Goal: Information Seeking & Learning: Learn about a topic

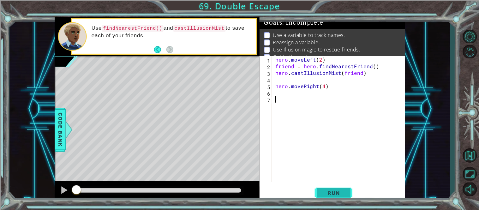
click at [333, 194] on span "Run" at bounding box center [333, 193] width 25 height 6
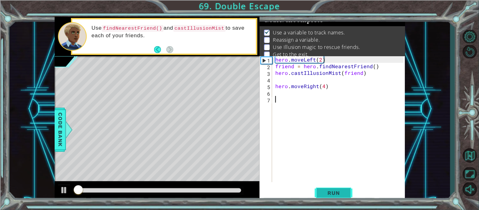
scroll to position [4, 0]
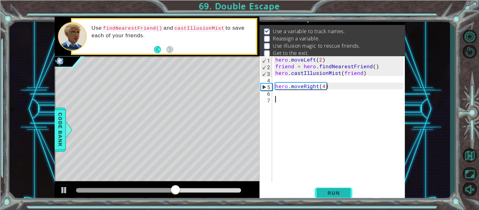
type textarea "f"
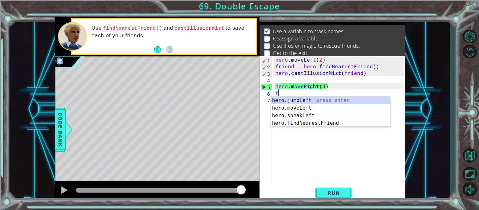
click at [326, 125] on div "hero.jumpLe f t press enter hero.moveLe f t press enter hero.sneakLe f t press …" at bounding box center [330, 119] width 119 height 45
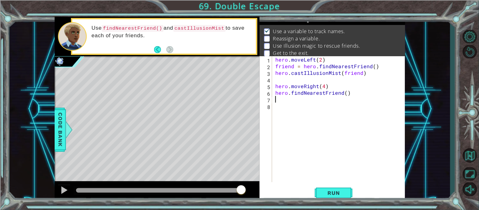
click at [348, 109] on div "hero . moveLeft ( 2 ) friend = hero . findNearestFriend ( ) hero . castIllusion…" at bounding box center [340, 125] width 133 height 139
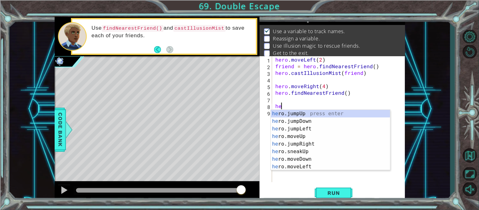
scroll to position [0, 0]
type textarea "h"
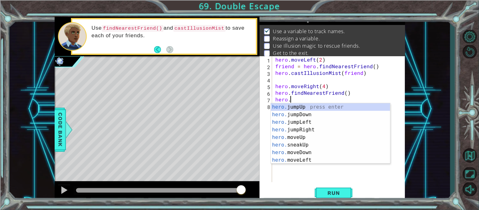
scroll to position [0, 1]
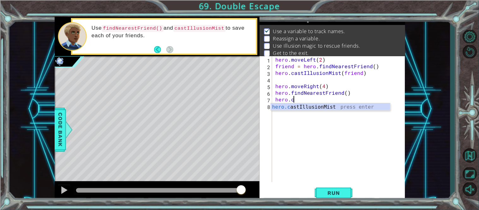
click at [347, 108] on div "hero.c astIllusionMist press enter" at bounding box center [330, 114] width 119 height 23
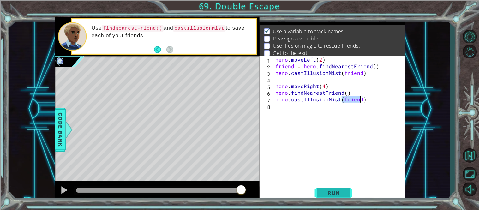
type textarea "hero.castIllusionMist(friend)"
click at [338, 188] on button "Run" at bounding box center [334, 193] width 38 height 15
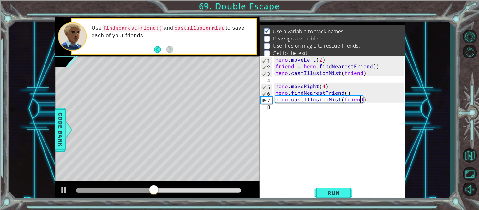
click at [279, 112] on div "hero . moveLeft ( 2 ) friend = hero . findNearestFriend ( ) hero . castIllusion…" at bounding box center [340, 125] width 133 height 139
click at [331, 197] on button "Run" at bounding box center [334, 193] width 38 height 15
drag, startPoint x: 365, startPoint y: 93, endPoint x: 275, endPoint y: 94, distance: 89.6
click at [275, 94] on div "hero . moveLeft ( 2 ) friend = hero . findNearestFriend ( ) hero . castIllusion…" at bounding box center [340, 125] width 133 height 139
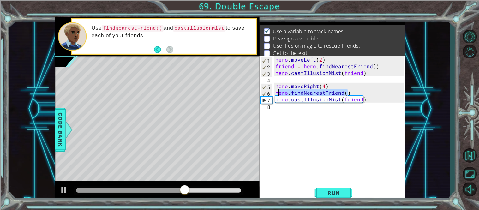
type textarea "hero.findNearestFriend()"
type textarea "hero.moveRight(4)"
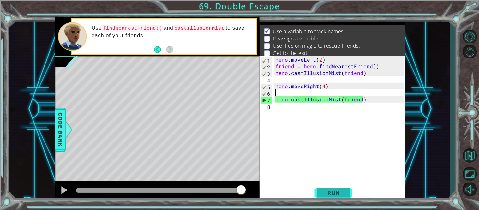
click at [326, 194] on span "Run" at bounding box center [333, 193] width 25 height 6
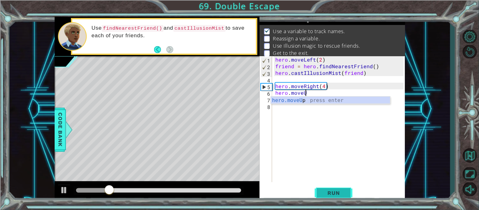
scroll to position [0, 1]
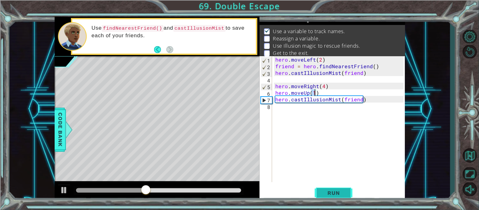
type textarea "hero.moveUp(1)"
click at [340, 195] on span "Run" at bounding box center [333, 193] width 25 height 6
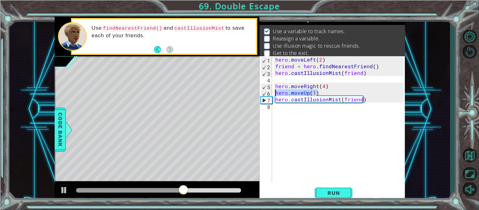
drag, startPoint x: 335, startPoint y: 90, endPoint x: 275, endPoint y: 93, distance: 60.3
click at [275, 93] on div "hero . moveLeft ( 2 ) friend = hero . findNearestFriend ( ) hero . castIllusion…" at bounding box center [340, 125] width 133 height 139
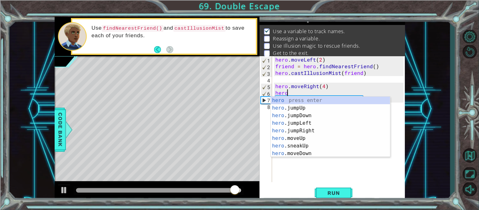
scroll to position [0, 1]
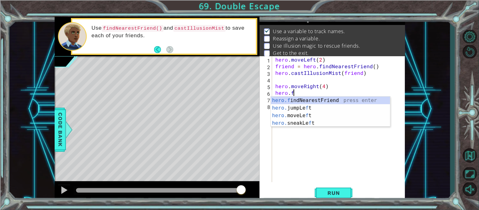
type textarea "[DOMAIN_NAME]"
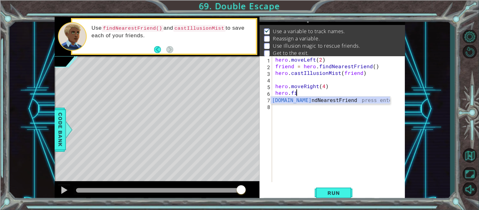
click at [351, 109] on div "hero . moveLeft ( 2 ) friend = hero . findNearestFriend ( ) hero . castIllusion…" at bounding box center [340, 125] width 133 height 139
click at [309, 91] on div "hero . moveLeft ( 2 ) friend = hero . findNearestFriend ( ) hero . castIllusion…" at bounding box center [340, 125] width 133 height 139
type textarea "hero.fin"
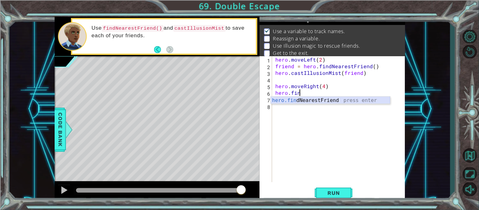
click at [316, 98] on div "hero.fin dNearestFriend press enter" at bounding box center [330, 108] width 119 height 23
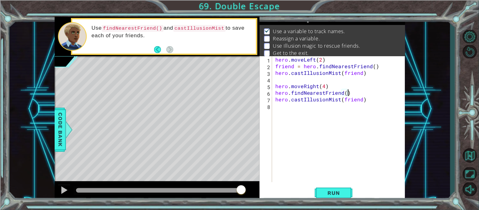
type textarea "hero.findNearestFriend()"
click at [339, 201] on div "hero.findNearestFriend() 1 2 3 4 5 6 7 8 hero . moveLeft ( 2 ) friend = hero . …" at bounding box center [331, 128] width 145 height 145
click at [340, 195] on span "Run" at bounding box center [333, 193] width 25 height 6
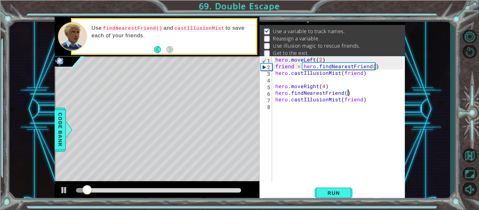
click at [177, 192] on div at bounding box center [158, 190] width 165 height 4
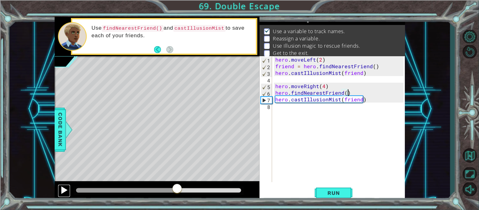
click at [61, 193] on div at bounding box center [64, 190] width 8 height 8
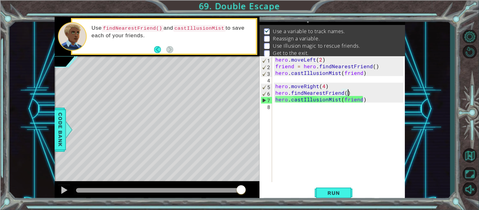
click at [291, 112] on div "hero . moveLeft ( 2 ) friend = hero . findNearestFriend ( ) hero . castIllusion…" at bounding box center [340, 125] width 133 height 139
click at [337, 192] on span "Run" at bounding box center [333, 193] width 25 height 6
click at [320, 196] on button "Run" at bounding box center [334, 193] width 38 height 15
click at [276, 98] on div "hero . moveLeft ( 2 ) friend = hero . findNearestFriend ( ) hero . castIllusion…" at bounding box center [340, 125] width 133 height 139
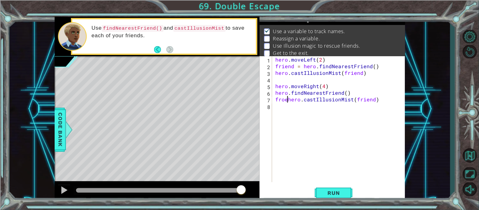
scroll to position [0, 1]
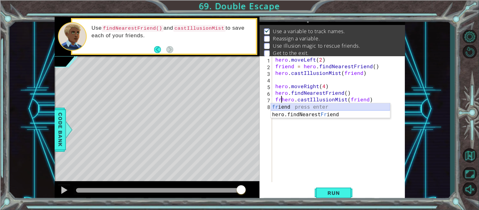
click at [312, 104] on div "fr iend press enter hero.findNearest Fr iend press enter" at bounding box center [330, 118] width 119 height 30
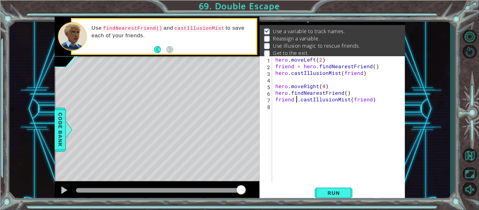
scroll to position [0, 2]
click at [340, 193] on span "Run" at bounding box center [333, 193] width 25 height 6
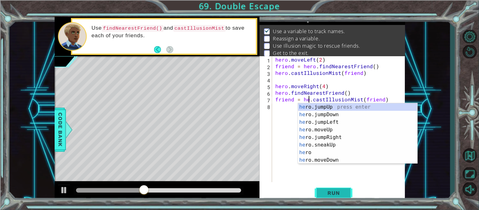
scroll to position [0, 2]
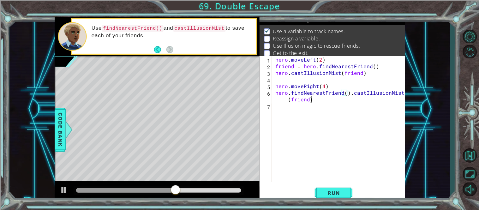
click at [360, 98] on div "hero . moveLeft ( 2 ) friend = hero . findNearestFriend ( ) hero . castIllusion…" at bounding box center [340, 125] width 133 height 139
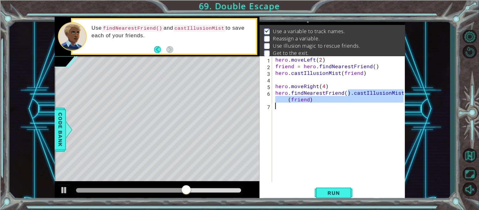
drag, startPoint x: 348, startPoint y: 94, endPoint x: 403, endPoint y: 111, distance: 57.5
click at [403, 111] on div "hero . moveLeft ( 2 ) friend = hero . findNearestFriend ( ) hero . castIllusion…" at bounding box center [340, 125] width 133 height 139
type textarea "hero.findNearestFriend()"
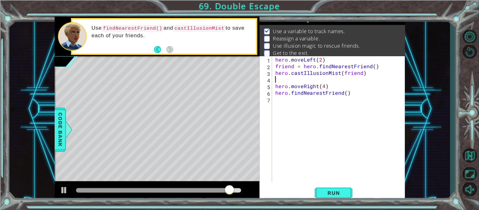
click at [277, 78] on div "hero . moveLeft ( 2 ) friend = hero . findNearestFriend ( ) hero . castIllusion…" at bounding box center [340, 125] width 133 height 139
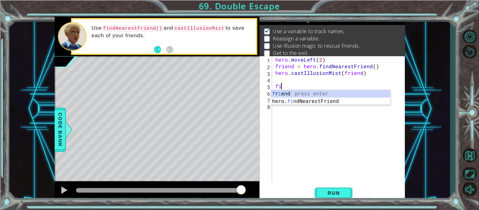
type textarea "fin"
click at [305, 90] on div "f r i e n d press enter hero. fin dNearestFriend press enter" at bounding box center [330, 105] width 119 height 30
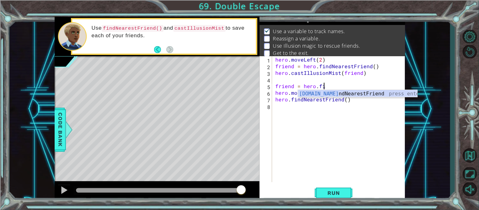
scroll to position [0, 3]
type textarea "friend = hero.find"
click at [341, 91] on div "hero.find NearestFriend press enter" at bounding box center [357, 101] width 119 height 23
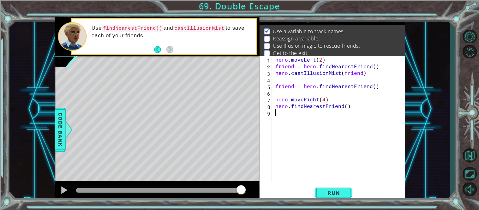
click at [279, 110] on div "hero . moveLeft ( 2 ) friend = hero . findNearestFriend ( ) hero . castIllusion…" at bounding box center [340, 125] width 133 height 139
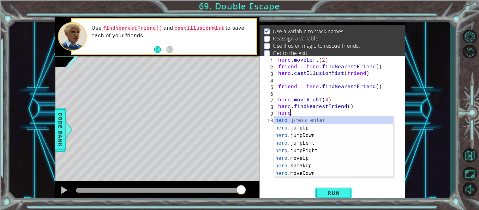
scroll to position [0, 1]
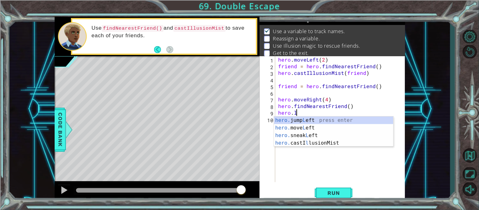
click at [306, 145] on div "hero. jump L eft press enter hero. move L eft press enter hero. sneak L eft pre…" at bounding box center [333, 138] width 119 height 45
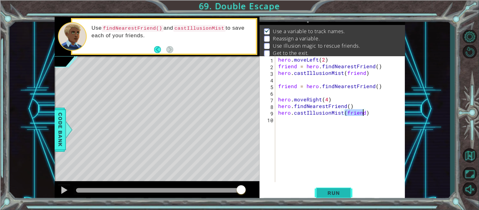
click at [339, 193] on span "Run" at bounding box center [333, 193] width 25 height 6
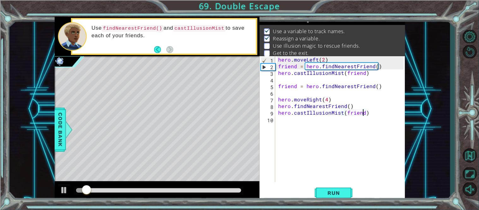
click at [187, 191] on div at bounding box center [158, 190] width 165 height 4
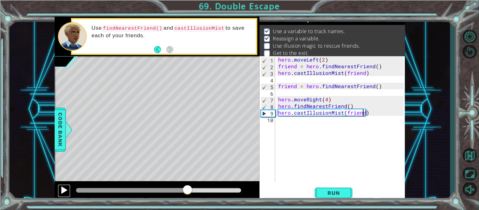
click at [62, 194] on div at bounding box center [64, 190] width 8 height 8
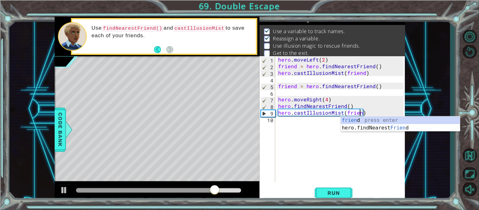
click at [437, 120] on div "frien d press enter hero.findNearest Frien d press enter" at bounding box center [400, 131] width 119 height 30
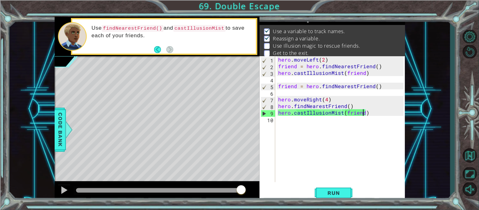
click at [280, 87] on div "hero . moveLeft ( 2 ) friend = hero . findNearestFriend ( ) hero . castIllusion…" at bounding box center [342, 125] width 130 height 139
type textarea "friend = hero.findNearestFriend()"
click at [277, 86] on div "hero . moveLeft ( 2 ) friend = hero . findNearestFriend ( ) hero . castIllusion…" at bounding box center [342, 125] width 130 height 139
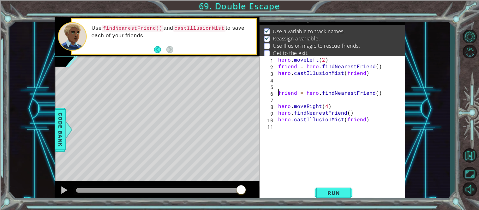
click at [301, 100] on div "hero . moveLeft ( 2 ) friend = hero . findNearestFriend ( ) hero . castIllusion…" at bounding box center [342, 125] width 130 height 139
type textarea "friend = hero.findNearestFriend()"
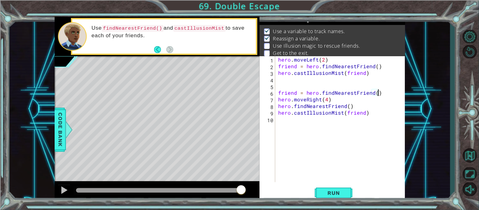
click at [289, 88] on div "hero . moveLeft ( 2 ) friend = hero . findNearestFriend ( ) hero . castIllusion…" at bounding box center [342, 125] width 130 height 139
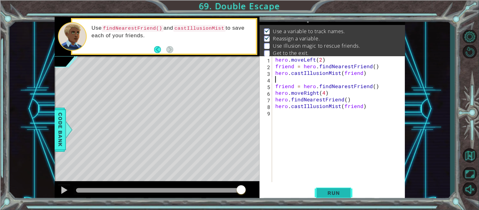
click at [332, 197] on button "Run" at bounding box center [334, 193] width 38 height 15
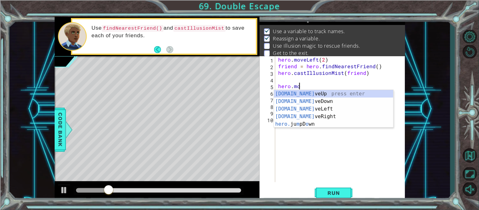
scroll to position [0, 1]
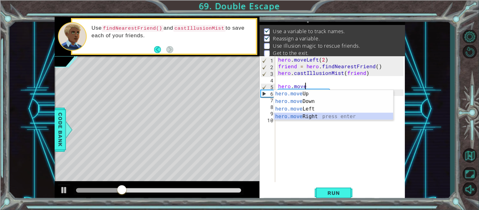
click at [305, 115] on div "hero.move Up press enter hero.move Down press enter hero.move Left press enter …" at bounding box center [333, 112] width 119 height 45
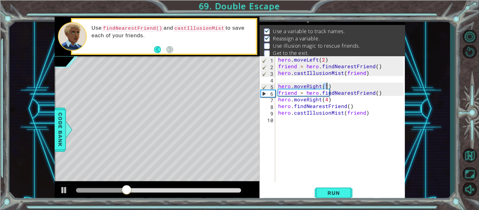
click at [337, 102] on div "hero . moveLeft ( 2 ) friend = hero . findNearestFriend ( ) hero . castIllusion…" at bounding box center [342, 125] width 130 height 139
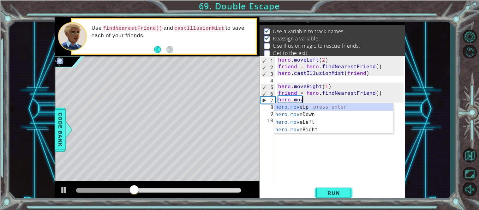
scroll to position [0, 0]
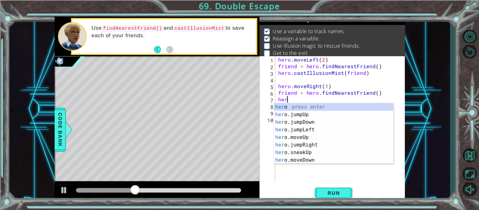
type textarea "h"
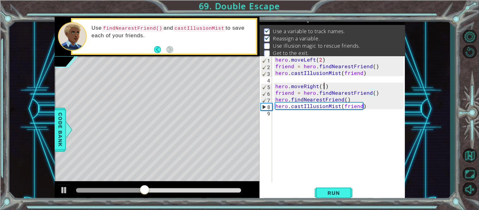
click at [323, 85] on div "hero . moveLeft ( 2 ) friend = hero . findNearestFriend ( ) hero . castIllusion…" at bounding box center [340, 125] width 133 height 139
type textarea "hero.moveRight(4)"
click at [337, 187] on button "Run" at bounding box center [334, 193] width 38 height 15
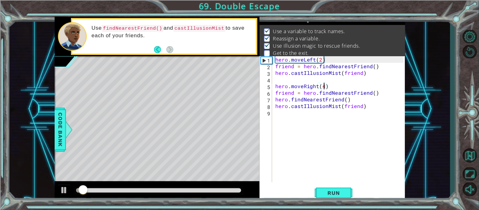
click at [210, 191] on div at bounding box center [158, 190] width 165 height 4
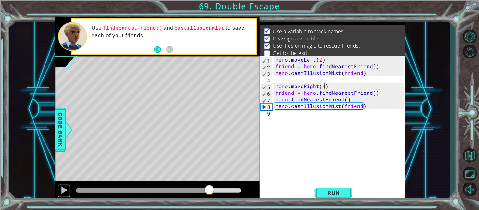
click at [61, 197] on button at bounding box center [64, 190] width 13 height 13
click at [294, 115] on div "hero . moveLeft ( 2 ) friend = hero . findNearestFriend ( ) hero . castIllusion…" at bounding box center [340, 125] width 133 height 139
type textarea "\"
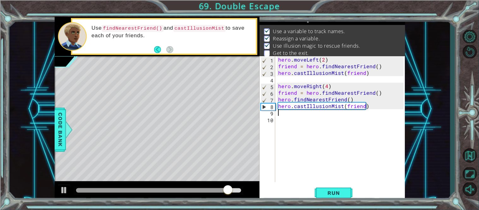
type textarea "\"
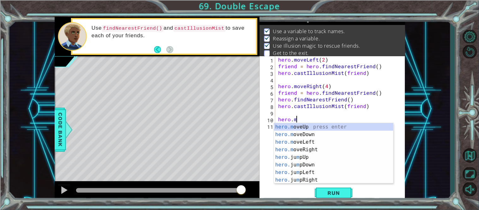
scroll to position [0, 1]
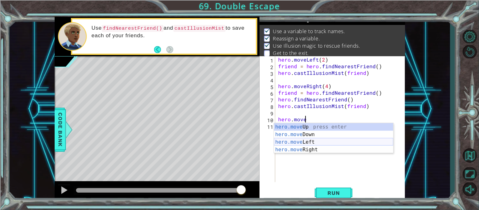
click at [306, 140] on div "hero.move Up press enter hero.move Down press enter hero.move Left press enter …" at bounding box center [333, 145] width 119 height 45
type textarea "hero.moveLeft(1)"
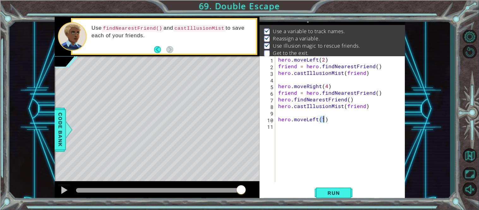
click at [306, 140] on div "hero . moveLeft ( 2 ) friend = hero . findNearestFriend ( ) hero . castIllusion…" at bounding box center [342, 125] width 130 height 139
click at [323, 119] on div "hero . moveLeft ( 2 ) friend = hero . findNearestFriend ( ) hero . castIllusion…" at bounding box center [342, 125] width 130 height 139
type textarea "hero.moveLeft(2)"
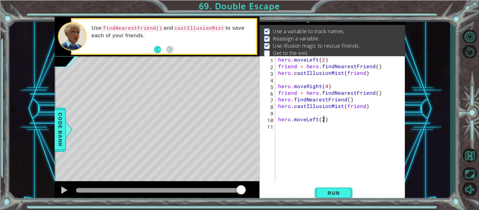
click at [322, 122] on div "hero . moveLeft ( 2 ) friend = hero . findNearestFriend ( ) hero . castIllusion…" at bounding box center [342, 125] width 130 height 139
click at [308, 125] on div "hero . moveLeft ( 2 ) friend = hero . findNearestFriend ( ) hero . castIllusion…" at bounding box center [342, 125] width 130 height 139
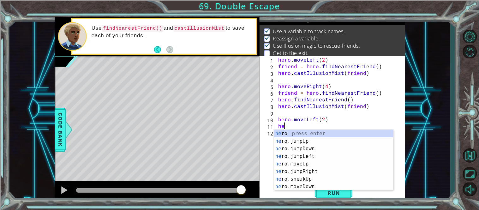
scroll to position [0, 0]
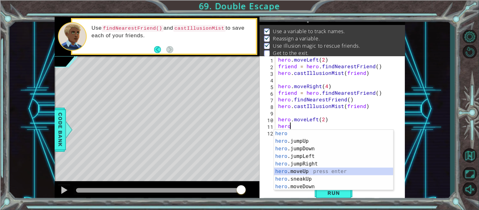
click at [310, 171] on div "hero press enter hero .jumpUp press enter hero .jumpDown press enter hero .jump…" at bounding box center [333, 168] width 119 height 76
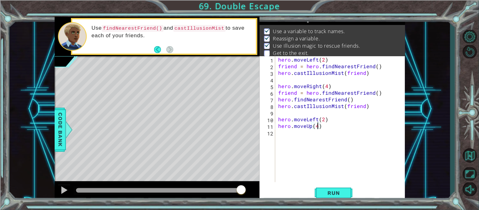
scroll to position [0, 2]
type textarea "hero.moveUp(4)"
click at [321, 198] on button "Run" at bounding box center [334, 193] width 38 height 15
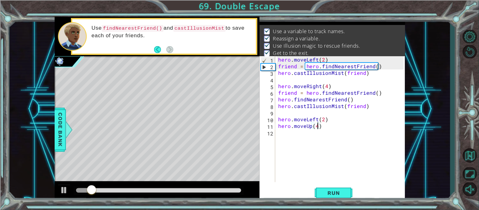
click at [210, 190] on div at bounding box center [158, 190] width 165 height 4
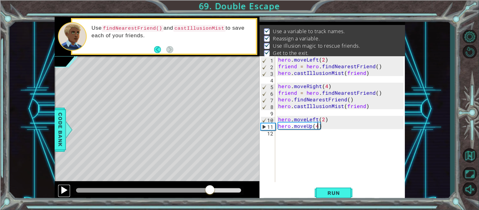
click at [61, 190] on div at bounding box center [64, 190] width 8 height 8
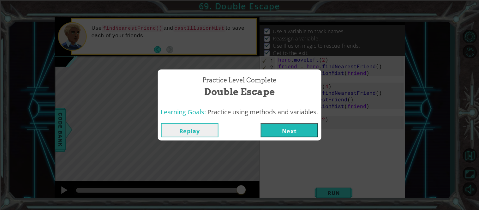
click at [304, 125] on button "Next" at bounding box center [289, 130] width 57 height 14
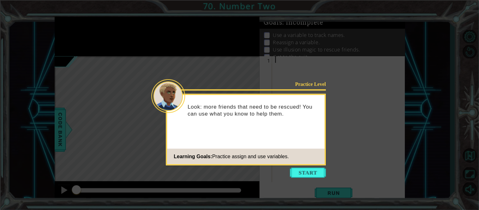
click at [302, 178] on icon at bounding box center [239, 105] width 479 height 210
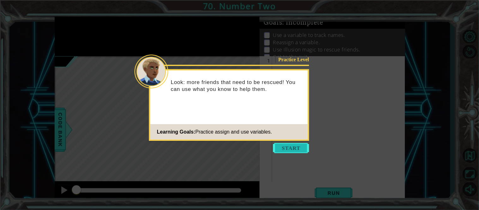
click at [288, 144] on button "Start" at bounding box center [291, 148] width 36 height 10
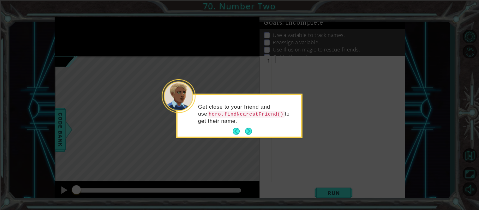
click at [255, 127] on div "Get close to your friend and use hero.findNearestFriend() to get their name." at bounding box center [240, 116] width 124 height 39
click at [245, 128] on button "Next" at bounding box center [249, 132] width 8 height 8
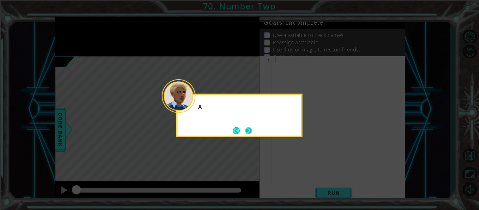
click at [248, 132] on button "Next" at bounding box center [248, 130] width 10 height 10
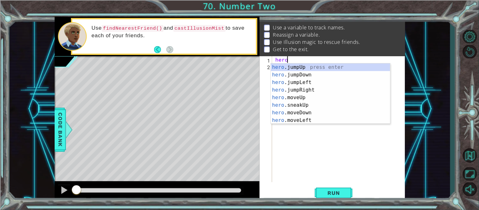
scroll to position [0, 1]
click at [320, 118] on div "hero. jumpUp press enter hero. jumpDown press enter hero. jumpLeft press enter …" at bounding box center [330, 101] width 119 height 76
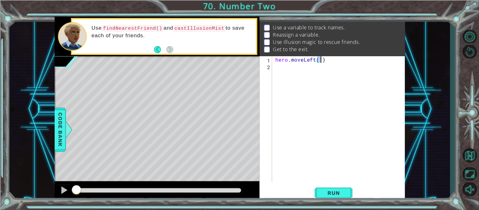
scroll to position [0, 2]
click at [329, 193] on span "Run" at bounding box center [333, 193] width 25 height 6
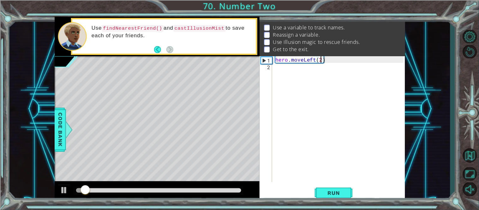
click at [315, 59] on div "hero . moveLeft ( 2 )" at bounding box center [340, 125] width 133 height 139
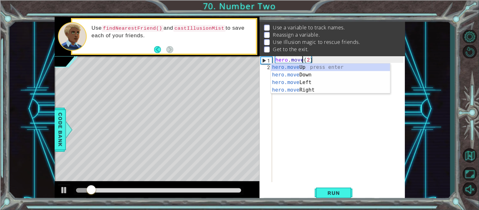
scroll to position [0, 2]
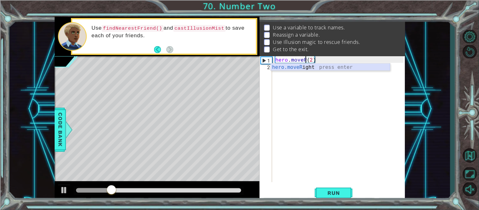
click at [346, 65] on div "hero.moveR ight press enter" at bounding box center [330, 74] width 119 height 23
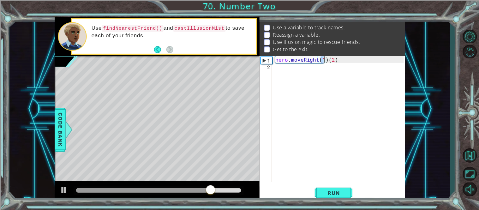
click at [340, 60] on div "hero . moveRight ( 1 ) ( 2 )" at bounding box center [340, 125] width 133 height 139
click at [327, 59] on div "hero . moveRight ( 1 ) ( 2 )" at bounding box center [340, 125] width 133 height 139
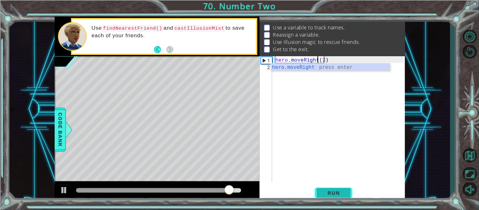
type textarea "hero.moveRight(2)"
click at [331, 194] on span "Run" at bounding box center [333, 193] width 25 height 6
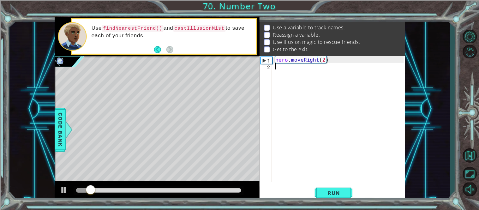
click at [292, 89] on div "hero . moveRight ( 2 )" at bounding box center [340, 125] width 133 height 139
type textarea "f"
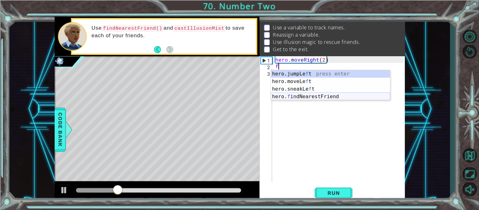
click at [304, 95] on div "hero.jumpLe f t press enter hero.moveLe f t press enter hero.sneakLe f t press …" at bounding box center [330, 92] width 119 height 45
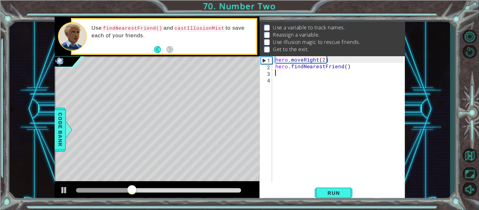
click at [276, 66] on div "hero . moveRight ( 2 ) hero . findNearestFriend ( )" at bounding box center [340, 125] width 133 height 139
type textarea "hero.findNearestFriend()"
drag, startPoint x: 363, startPoint y: 66, endPoint x: 264, endPoint y: 67, distance: 99.1
click at [264, 67] on div "hero.findNearestFriend() 1 2 3 4 hero . moveRight ( 2 ) hero . findNearestFrien…" at bounding box center [331, 119] width 144 height 126
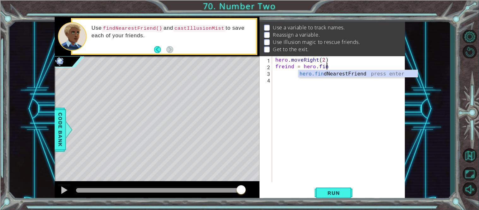
scroll to position [0, 3]
type textarea "freind = hero.finf"
click at [322, 69] on div "hero . moveRight ( 2 ) freind = hero . finf" at bounding box center [340, 125] width 133 height 139
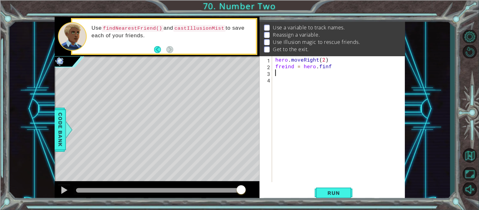
click at [335, 71] on div "hero . moveRight ( 2 ) freind = hero . finf" at bounding box center [340, 125] width 133 height 139
click at [335, 70] on div "hero . moveRight ( 2 ) freind = hero . finf" at bounding box center [340, 125] width 133 height 139
click at [331, 66] on div "hero . moveRight ( 2 ) freind = hero . finf" at bounding box center [340, 125] width 133 height 139
type textarea "freind = hero.fin"
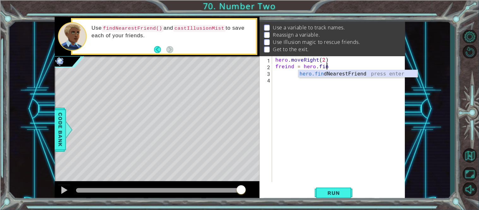
click at [339, 74] on div "hero.fin dNearestFriend press enter" at bounding box center [357, 81] width 119 height 23
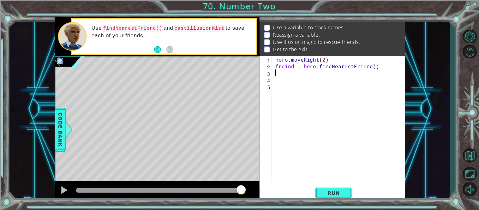
click at [329, 75] on div "hero . moveRight ( 2 ) freind = hero . findNearestFriend ( )" at bounding box center [340, 125] width 133 height 139
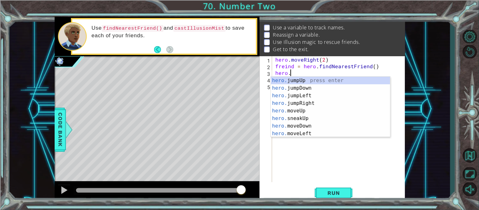
scroll to position [0, 1]
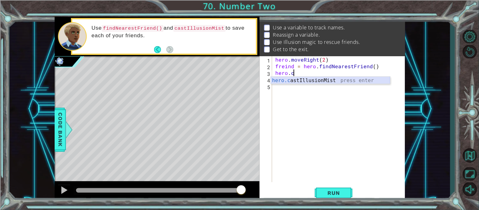
click at [334, 79] on div "hero.c astIllusionMist press enter" at bounding box center [330, 88] width 119 height 23
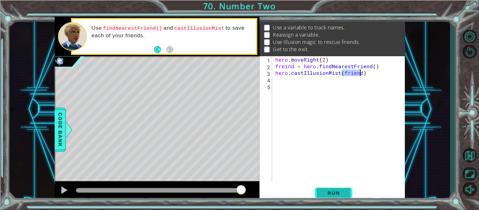
click at [341, 193] on span "Run" at bounding box center [333, 193] width 25 height 6
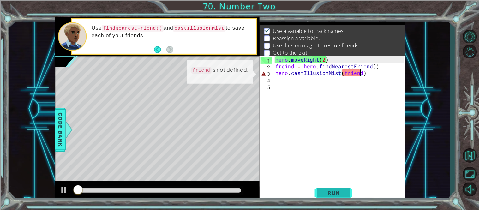
scroll to position [4, 0]
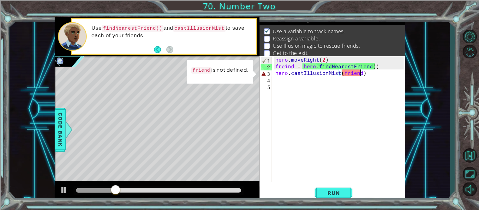
click at [293, 65] on div "hero . moveRight ( 2 ) freind = hero . findNearestFriend ( ) hero . castIllusio…" at bounding box center [340, 125] width 133 height 139
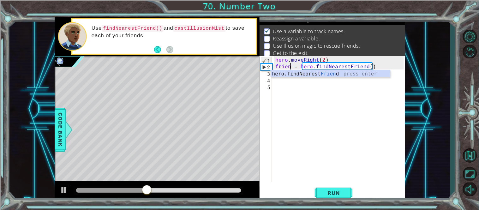
scroll to position [0, 1]
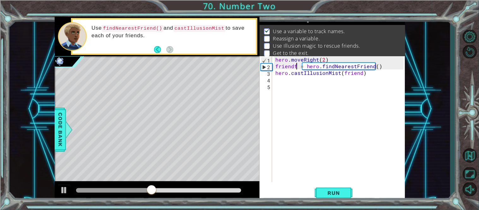
type textarea "friend = hero.findNearestFriend()"
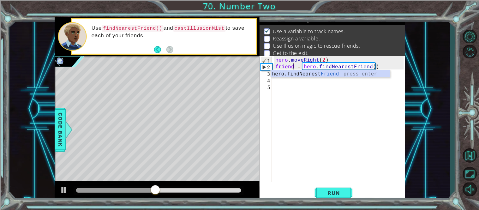
click at [311, 93] on div "hero . moveRight ( 2 ) friend = hero . findNearestFriend ( ) hero . castIllusio…" at bounding box center [340, 125] width 133 height 139
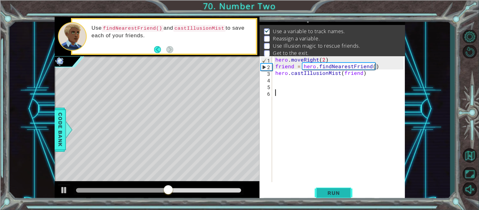
click at [328, 193] on span "Run" at bounding box center [333, 193] width 25 height 6
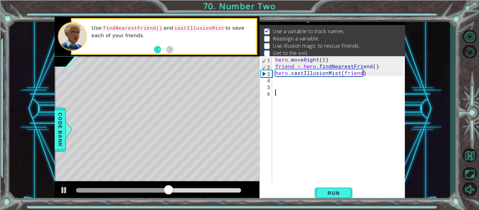
click at [283, 84] on div "hero . moveRight ( 2 ) friend = hero . findNearestFriend ( ) hero . castIllusio…" at bounding box center [340, 125] width 133 height 139
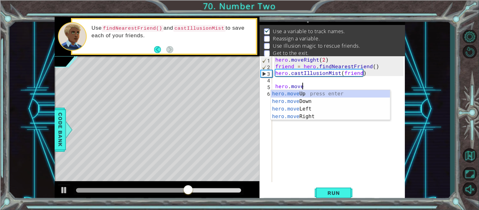
scroll to position [0, 1]
click at [305, 114] on div "hero.move Up press enter hero.move Down press enter hero.move Left press enter …" at bounding box center [330, 112] width 119 height 45
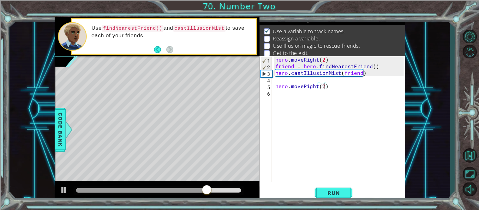
scroll to position [0, 3]
type textarea "hero.moveRight(2)"
click at [340, 184] on div "hero.moveRight(2) 1 2 3 4 5 6 hero . moveRight ( 2 ) friend = hero . findNeares…" at bounding box center [331, 128] width 145 height 145
click at [342, 193] on span "Run" at bounding box center [333, 193] width 25 height 6
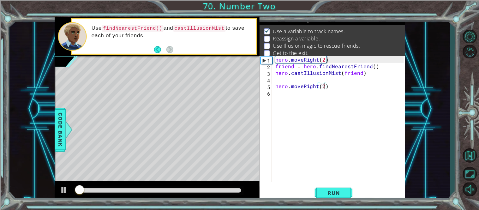
click at [286, 99] on div "hero . moveRight ( 2 ) friend = hero . findNearestFriend ( ) hero . castIllusio…" at bounding box center [340, 125] width 133 height 139
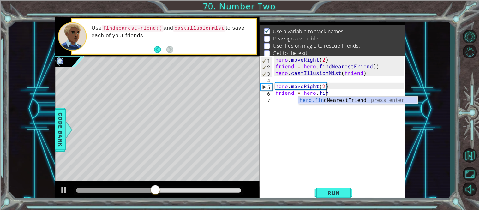
type textarea "friend = hero.find"
click at [399, 105] on div "hero . moveRight ( 2 ) friend = hero . findNearestFriend ( ) hero . castIllusio…" at bounding box center [340, 125] width 133 height 139
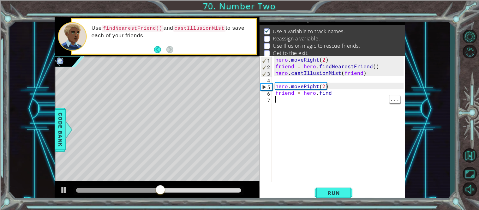
scroll to position [0, 0]
click at [376, 91] on div "hero . moveRight ( 2 ) friend = hero . findNearestFriend ( ) hero . castIllusio…" at bounding box center [340, 125] width 133 height 139
type textarea "friend = hero.fin"
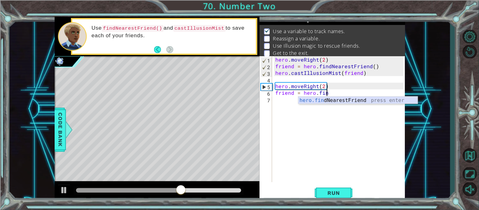
click at [329, 101] on div "hero.fin dNearestFriend press enter" at bounding box center [357, 108] width 119 height 23
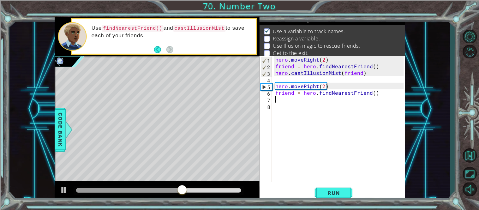
click at [329, 101] on div "hero . moveRight ( 2 ) friend = hero . findNearestFriend ( ) hero . castIllusio…" at bounding box center [340, 125] width 133 height 139
click at [334, 102] on div "hero . moveRight ( 2 ) friend = hero . findNearestFriend ( ) hero . castIllusio…" at bounding box center [340, 125] width 133 height 139
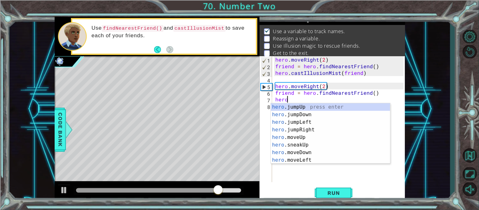
scroll to position [0, 1]
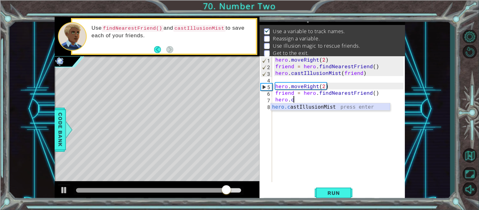
click at [376, 106] on div "hero.c astIllusionMist press enter" at bounding box center [330, 114] width 119 height 23
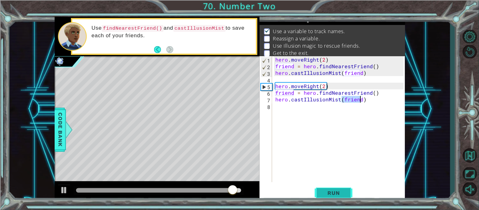
type textarea "hero.castIllusionMist(friend)"
click at [323, 195] on span "Run" at bounding box center [333, 193] width 25 height 6
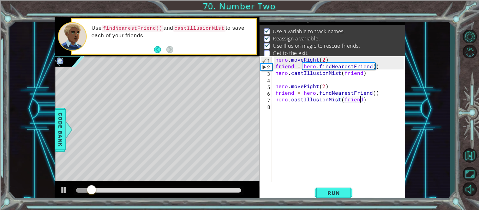
click at [122, 189] on div at bounding box center [158, 190] width 165 height 4
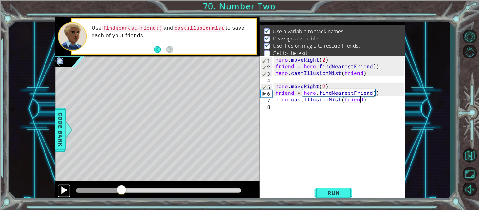
click at [62, 191] on div at bounding box center [64, 190] width 8 height 8
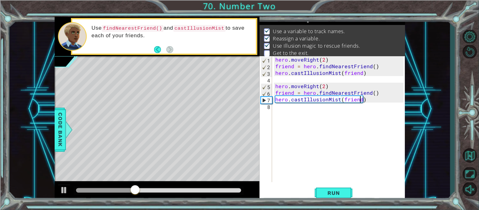
click at [366, 114] on div "hero . moveRight ( 2 ) friend = hero . findNearestFriend ( ) hero . castIllusio…" at bounding box center [340, 125] width 133 height 139
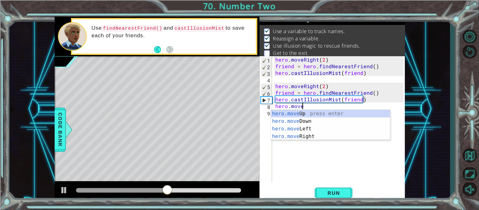
scroll to position [0, 1]
click at [322, 136] on div "hero.move Up press enter hero.move Down press enter hero.move Left press enter …" at bounding box center [330, 132] width 119 height 45
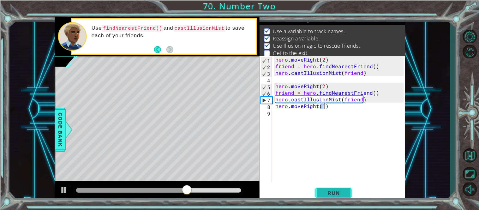
scroll to position [0, 3]
type textarea "hero.moveRight(2)"
click at [332, 194] on span "Run" at bounding box center [333, 193] width 25 height 6
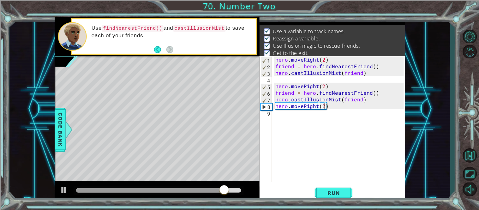
click at [0, 145] on div "1 ההההההההההההההההההההההההההההההההההההההההההההההההההההההההההההההההההההההההההההה…" at bounding box center [239, 105] width 479 height 210
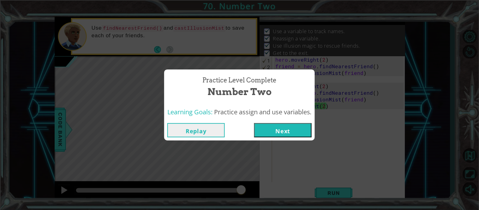
click at [282, 125] on button "Next" at bounding box center [282, 130] width 57 height 14
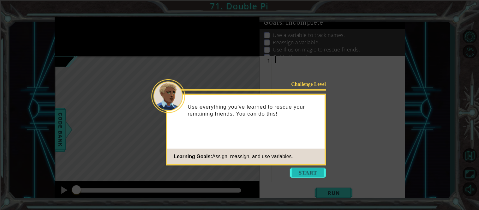
click at [306, 177] on button "Start" at bounding box center [308, 173] width 36 height 10
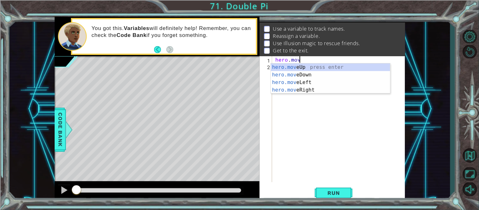
scroll to position [0, 1]
click at [345, 63] on div "hero.move Up press enter hero.move Down press enter hero.move Left press enter …" at bounding box center [330, 85] width 119 height 45
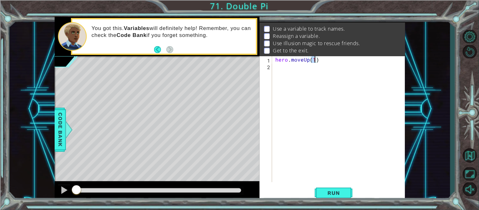
type textarea "hero.moveUp(2)"
click at [367, 74] on div "hero . moveUp ( 2 )" at bounding box center [340, 125] width 133 height 139
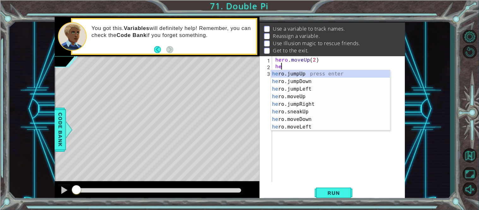
scroll to position [0, 0]
type textarea "h"
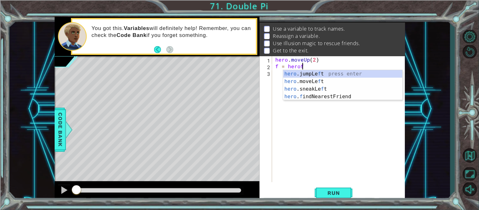
scroll to position [0, 1]
click at [368, 92] on div "hero .jumpLe f t press enter hero .moveLe f t press enter hero .sneakLe f t pre…" at bounding box center [342, 92] width 119 height 45
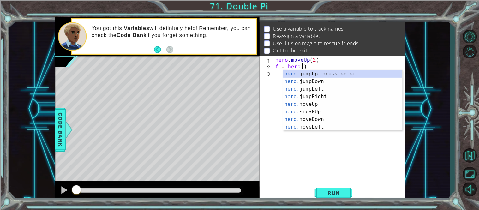
click at [362, 69] on body "1 ההההההההההההההההההההההההההההההההההההההההההההההההההההההההההההההההההההההההההההה…" at bounding box center [239, 105] width 479 height 210
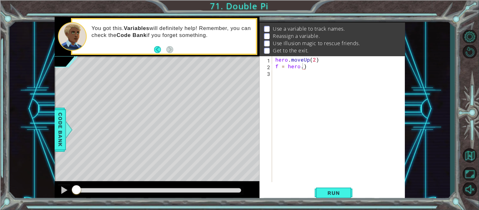
click at [365, 66] on div "hero . moveUp ( 2 ) f = hero . )" at bounding box center [340, 125] width 133 height 139
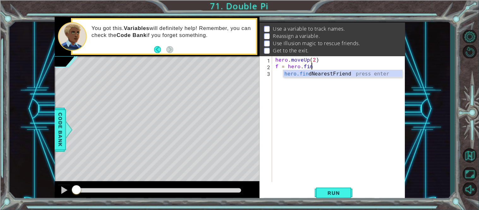
scroll to position [0, 2]
type textarea "f = hero.find"
click at [385, 74] on div "hero.find NearestFriend press enter" at bounding box center [342, 81] width 119 height 23
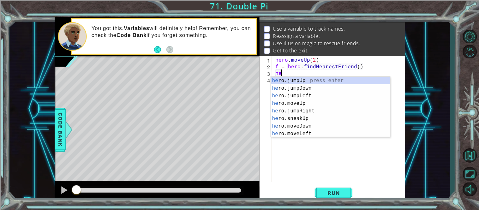
scroll to position [0, 0]
type textarea "h"
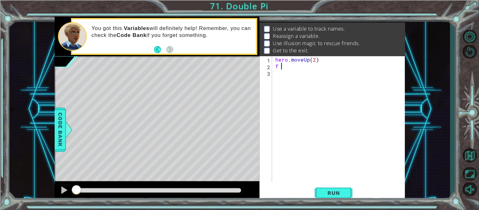
type textarea "f"
click at [331, 191] on span "Run" at bounding box center [333, 193] width 25 height 6
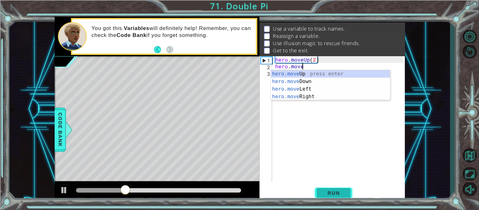
scroll to position [0, 1]
click at [338, 94] on div "hero.move Up press enter hero.move Down press enter hero.move Left press enter …" at bounding box center [330, 92] width 119 height 45
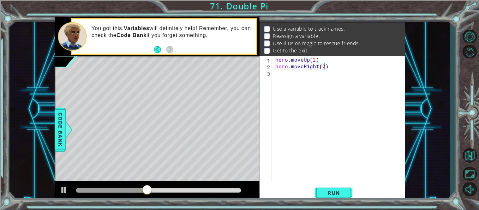
scroll to position [0, 3]
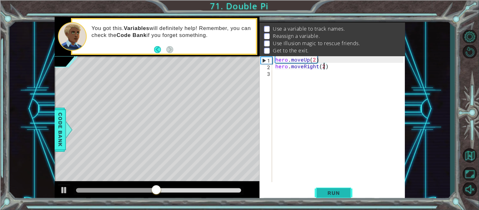
type textarea "hero.moveRight(2)"
click at [327, 190] on span "Run" at bounding box center [333, 193] width 25 height 6
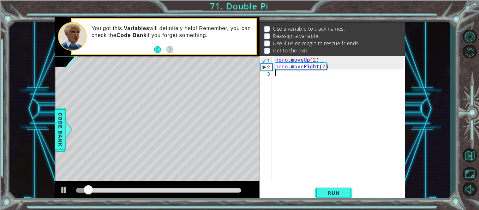
click at [309, 86] on div "hero . moveUp ( 2 ) hero . moveRight ( 2 )" at bounding box center [340, 125] width 133 height 139
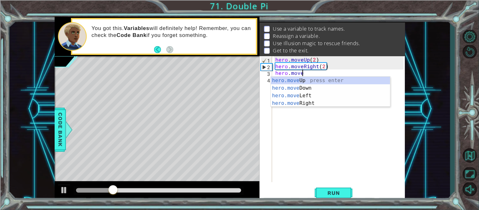
scroll to position [0, 1]
click at [344, 87] on div "hero.move Up press enter hero.move Down press enter hero.move Left press enter …" at bounding box center [330, 99] width 119 height 45
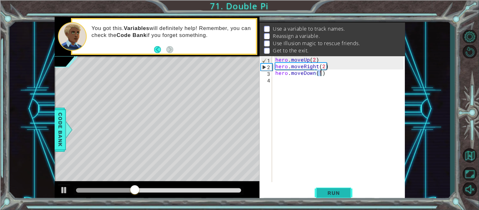
type textarea "hero.moveDown(1)"
click at [323, 190] on span "Run" at bounding box center [333, 193] width 25 height 6
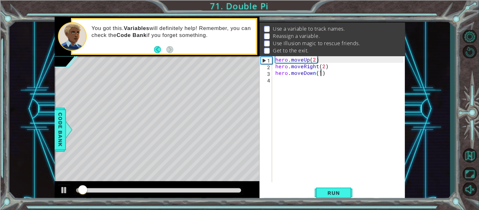
click at [318, 82] on div "hero . moveUp ( 2 ) hero . moveRight ( 2 ) hero . moveDown ( 1 )" at bounding box center [340, 125] width 133 height 139
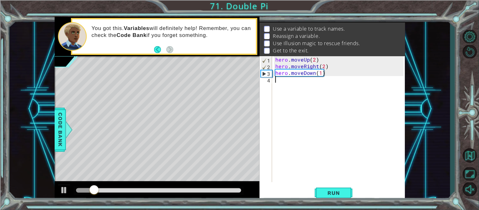
click at [320, 74] on div "hero . moveUp ( 2 ) hero . moveRight ( 2 ) hero . moveDown ( 1 )" at bounding box center [340, 125] width 133 height 139
type textarea "hero.moveDown(2)"
click at [338, 197] on button "Run" at bounding box center [334, 193] width 38 height 15
click at [0, 0] on span "..." at bounding box center [0, 0] width 0 height 0
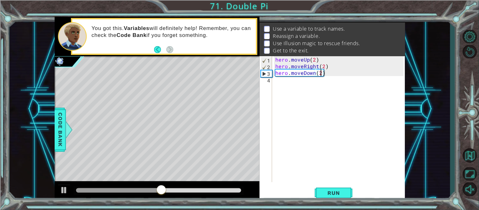
scroll to position [0, 0]
click at [374, 87] on div "hero . moveUp ( 2 ) hero . moveRight ( 2 ) hero . moveDown ( 2 )" at bounding box center [340, 125] width 133 height 139
click at [376, 84] on div "hero . moveUp ( 2 ) hero . moveRight ( 2 ) hero . moveDown ( 2 )" at bounding box center [340, 125] width 133 height 139
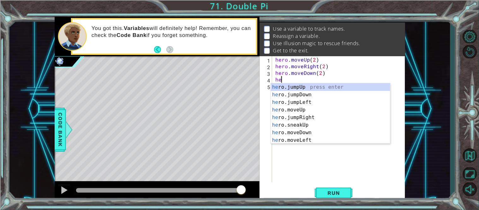
type textarea "h"
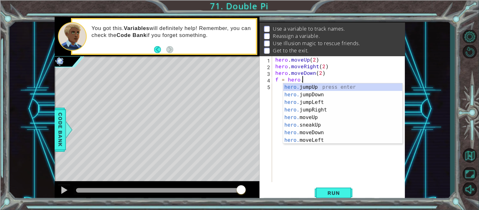
scroll to position [0, 1]
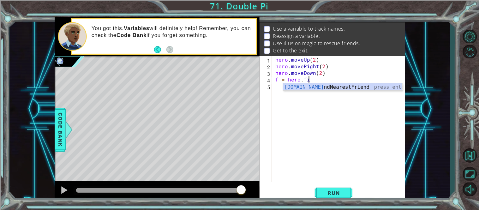
type textarea "f = hero.fin"
click at [376, 86] on div "hero.fin dNearestFriend press enter" at bounding box center [342, 94] width 119 height 23
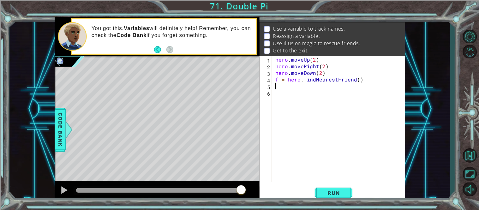
scroll to position [0, 0]
click at [359, 92] on div "hero . moveUp ( 2 ) hero . moveRight ( 2 ) hero . moveDown ( 2 ) f = hero . fin…" at bounding box center [340, 125] width 133 height 139
click at [362, 91] on div "hero . moveUp ( 2 ) hero . moveRight ( 2 ) hero . moveDown ( 2 ) f = hero . fin…" at bounding box center [340, 125] width 133 height 139
click at [356, 87] on div "hero . moveUp ( 2 ) hero . moveRight ( 2 ) hero . moveDown ( 2 ) f = hero . fin…" at bounding box center [340, 125] width 133 height 139
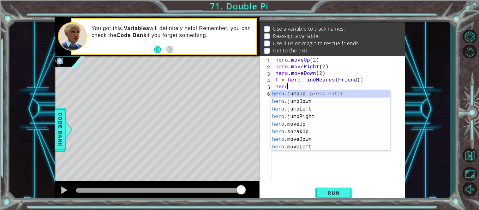
scroll to position [0, 1]
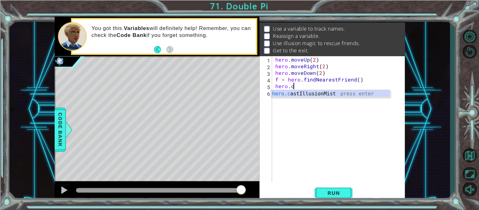
click at [371, 93] on div "hero.c astIllusionMist press enter" at bounding box center [330, 101] width 119 height 23
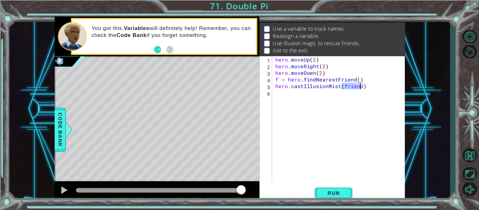
scroll to position [0, 4]
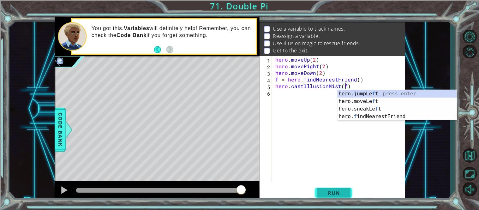
type textarea "hero.castIllusionMist(f)"
click at [324, 195] on span "Run" at bounding box center [333, 193] width 25 height 6
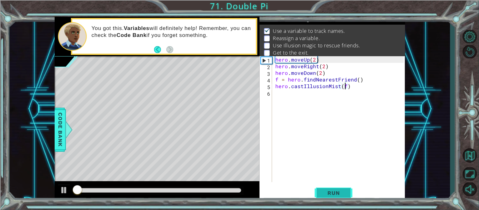
scroll to position [4, 0]
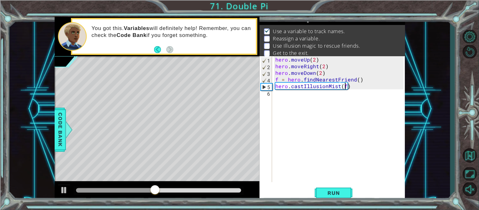
click at [389, 89] on div "hero . moveUp ( 2 ) hero . moveRight ( 2 ) hero . moveDown ( 2 ) f = hero . fin…" at bounding box center [340, 125] width 133 height 139
click at [365, 107] on div "hero . moveUp ( 2 ) hero . moveRight ( 2 ) hero . moveDown ( 2 ) f = hero . fin…" at bounding box center [340, 125] width 133 height 139
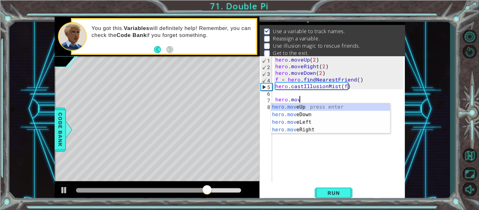
scroll to position [0, 1]
click at [339, 104] on div "hero.move Up press enter hero.move Down press enter hero.move Left press enter …" at bounding box center [330, 125] width 119 height 45
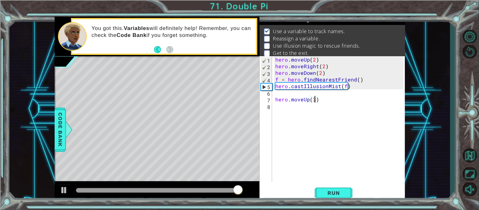
scroll to position [0, 2]
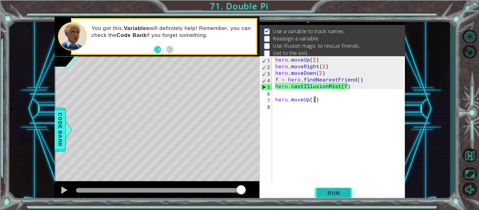
type textarea "hero.moveUp(3)"
click at [332, 196] on span "Run" at bounding box center [333, 193] width 25 height 6
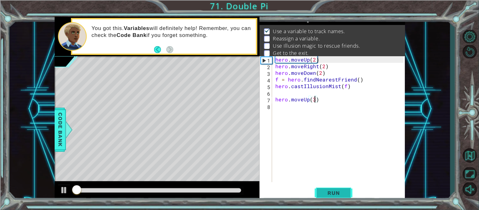
click at [332, 194] on span "Run" at bounding box center [333, 193] width 25 height 6
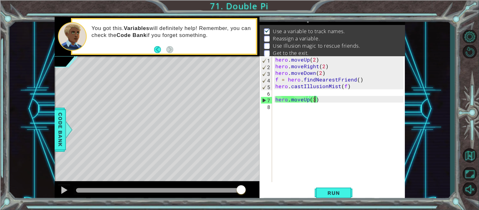
click at [326, 132] on div "hero . moveUp ( 2 ) hero . moveRight ( 2 ) hero . moveDown ( 2 ) f = hero . fin…" at bounding box center [340, 125] width 133 height 139
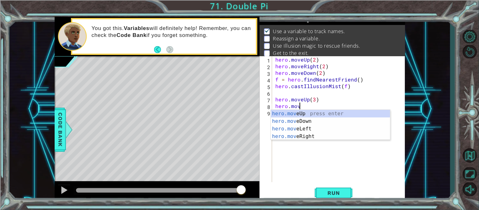
scroll to position [0, 1]
click at [338, 135] on div "hero.move Up press enter hero.move Down press enter hero.move Left press enter …" at bounding box center [330, 132] width 119 height 45
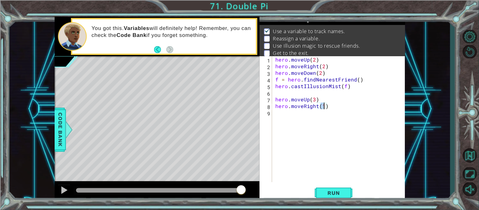
type textarea "hero.moveRight(3)"
click at [300, 112] on div "hero . moveUp ( 2 ) hero . moveRight ( 2 ) hero . moveDown ( 2 ) f = hero . fin…" at bounding box center [340, 125] width 133 height 139
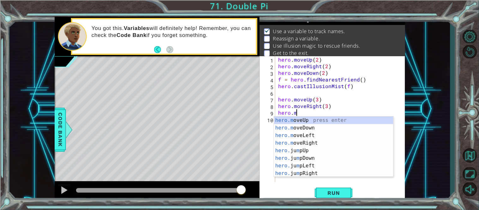
scroll to position [0, 1]
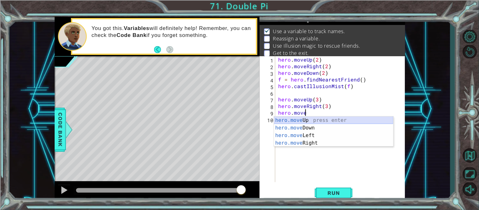
click at [348, 124] on div "hero.move Up press enter hero.move Down press enter hero.move Left press enter …" at bounding box center [333, 138] width 119 height 45
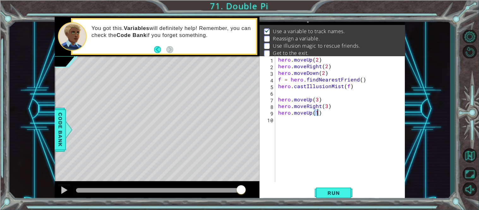
scroll to position [0, 2]
click at [332, 191] on span "Run" at bounding box center [333, 193] width 25 height 6
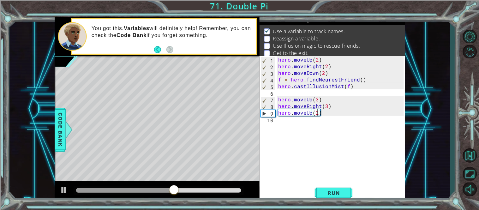
click at [310, 111] on div "hero . moveUp ( 2 ) hero . moveRight ( 2 ) hero . moveDown ( 2 ) f = hero . fin…" at bounding box center [342, 125] width 130 height 139
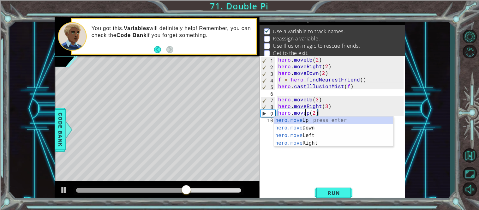
click at [309, 112] on div "hero . moveUp ( 2 ) hero . moveRight ( 2 ) hero . moveDown ( 2 ) f = hero . fin…" at bounding box center [342, 125] width 130 height 139
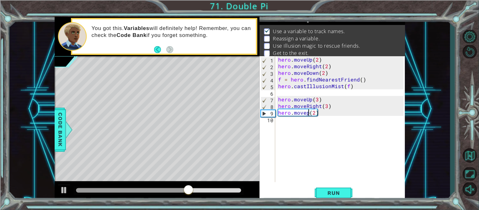
scroll to position [0, 2]
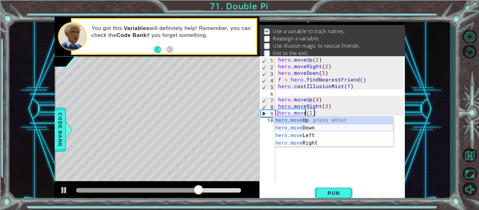
click at [306, 127] on div "hero.move Up press enter hero.move Down press enter hero.move Left press enter …" at bounding box center [333, 138] width 119 height 45
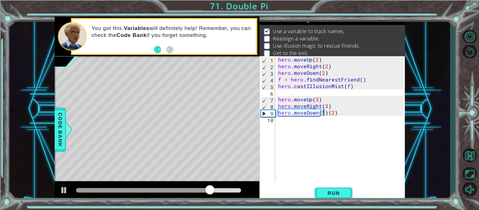
click at [328, 113] on div "hero . moveUp ( 2 ) hero . moveRight ( 2 ) hero . moveDown ( 2 ) f = hero . fin…" at bounding box center [342, 125] width 130 height 139
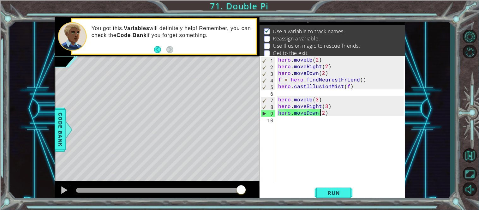
scroll to position [0, 2]
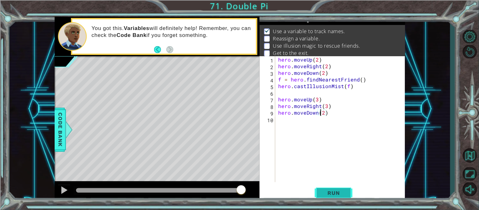
click at [341, 190] on span "Run" at bounding box center [333, 193] width 25 height 6
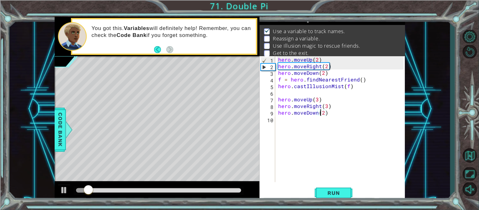
click at [324, 111] on div "hero . moveUp ( 2 ) hero . moveRight ( 2 ) hero . moveDown ( 2 ) f = hero . fin…" at bounding box center [342, 125] width 130 height 139
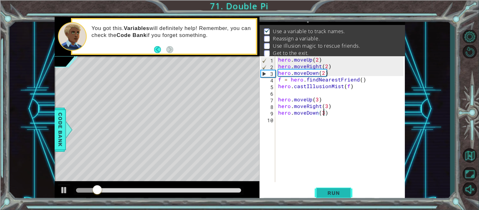
type textarea "hero.moveDown(3)"
click at [335, 195] on span "Run" at bounding box center [333, 193] width 25 height 6
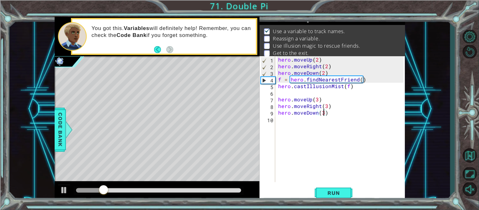
click at [290, 132] on div "hero . moveUp ( 2 ) hero . moveRight ( 2 ) hero . moveDown ( 2 ) f = hero . fin…" at bounding box center [342, 125] width 130 height 139
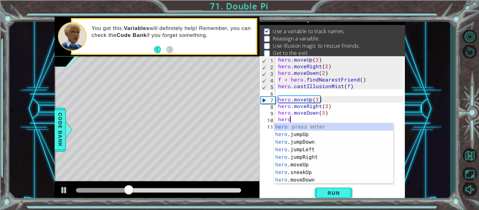
scroll to position [0, 0]
type textarea "h"
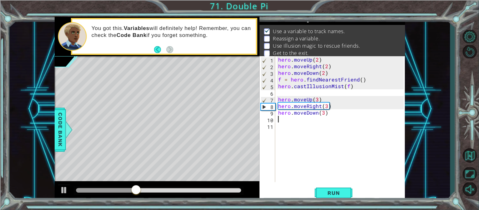
type textarea "f"
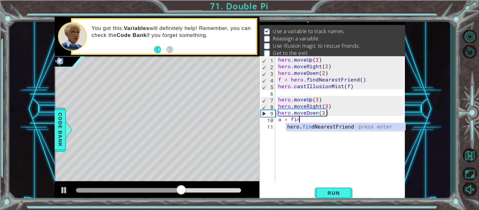
scroll to position [0, 1]
type textarea "a = find"
click at [333, 129] on div "hero. find NearestFriend press enter" at bounding box center [345, 134] width 119 height 23
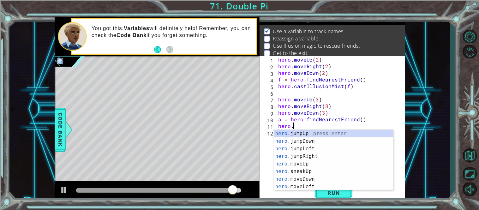
scroll to position [0, 1]
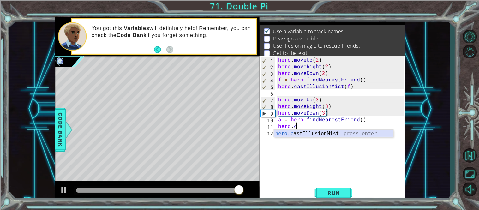
click at [336, 132] on div "hero.c astIllusionMist press enter" at bounding box center [333, 141] width 119 height 23
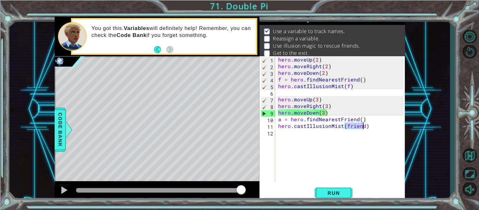
scroll to position [0, 4]
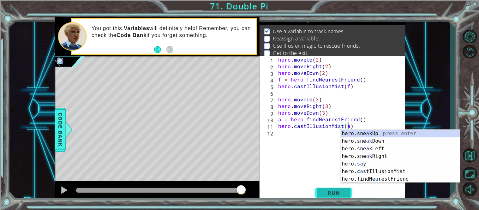
type textarea "hero.castIllusionMist(a)"
click at [323, 190] on span "Run" at bounding box center [333, 193] width 25 height 6
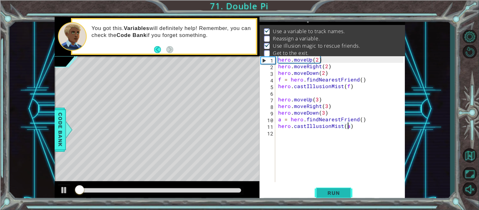
click at [323, 190] on span "Run" at bounding box center [333, 193] width 25 height 6
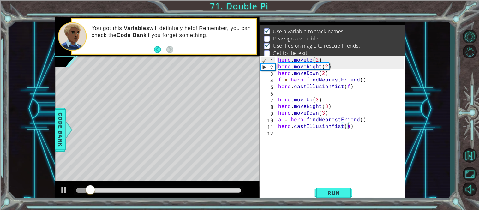
click at [284, 134] on div "hero . moveUp ( 2 ) hero . moveRight ( 2 ) hero . moveDown ( 2 ) f = hero . fin…" at bounding box center [342, 125] width 130 height 139
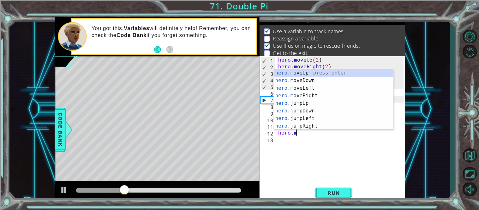
scroll to position [0, 1]
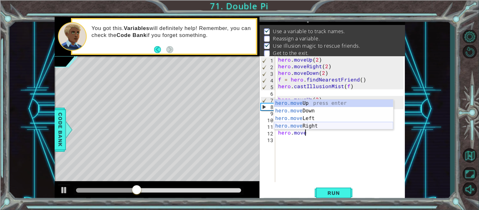
click at [310, 125] on div "hero.move Up press enter hero.move Down press enter hero.move Left press enter …" at bounding box center [333, 121] width 119 height 45
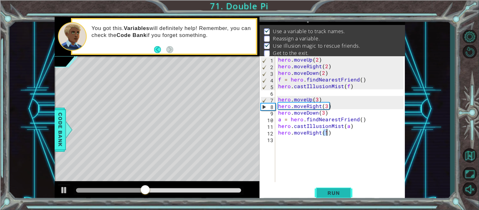
click at [335, 198] on button "Run" at bounding box center [334, 193] width 38 height 15
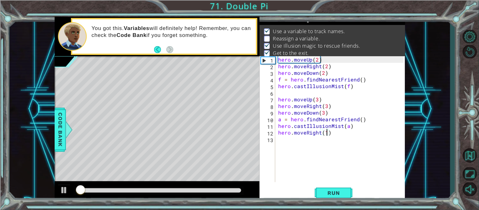
click at [212, 187] on div at bounding box center [159, 190] width 170 height 9
click at [213, 188] on div at bounding box center [158, 190] width 165 height 4
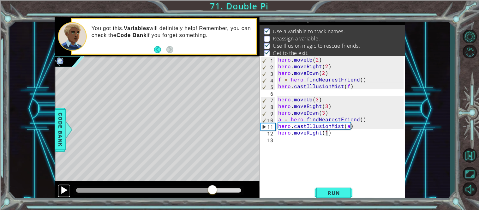
click at [60, 193] on div at bounding box center [64, 190] width 8 height 8
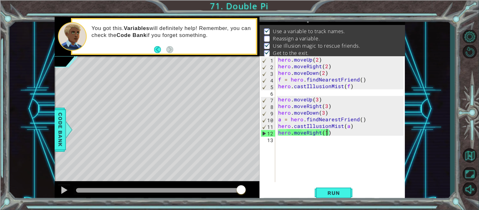
click at [281, 119] on div "hero . moveUp ( 2 ) hero . moveRight ( 2 ) hero . moveDown ( 2 ) f = hero . fin…" at bounding box center [342, 125] width 130 height 139
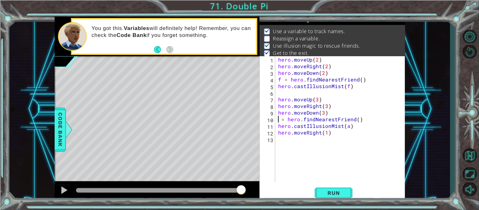
scroll to position [0, 0]
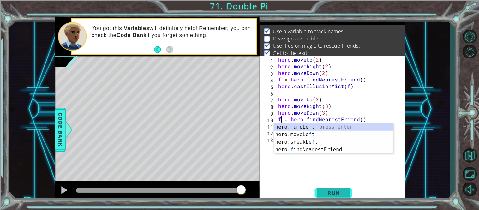
click at [336, 198] on button "Run" at bounding box center [334, 193] width 38 height 15
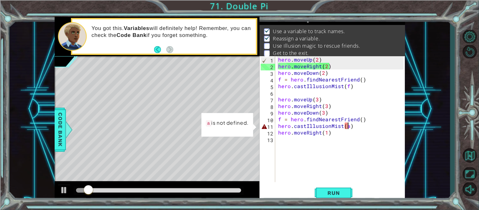
click at [348, 125] on div "hero . moveUp ( 2 ) hero . moveRight ( 2 ) hero . moveDown ( 2 ) f = hero . fin…" at bounding box center [342, 125] width 130 height 139
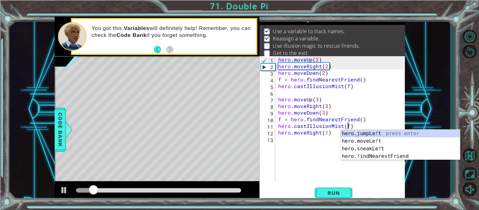
scroll to position [0, 4]
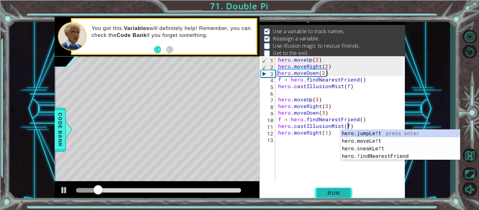
type textarea "hero.castIllusionMist(f)"
click at [329, 193] on span "Run" at bounding box center [333, 193] width 25 height 6
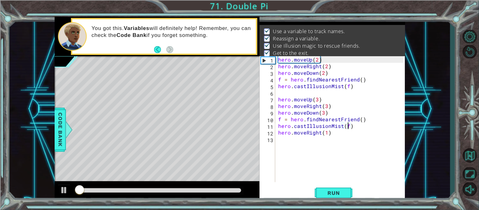
click at [204, 188] on div at bounding box center [158, 190] width 165 height 4
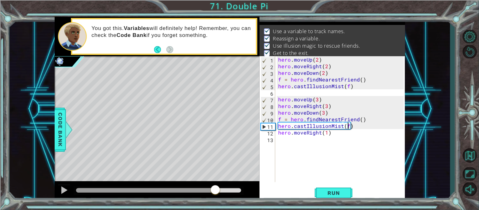
click at [216, 190] on div at bounding box center [158, 190] width 165 height 4
click at [222, 191] on div at bounding box center [158, 190] width 165 height 4
click at [62, 188] on div at bounding box center [64, 190] width 8 height 8
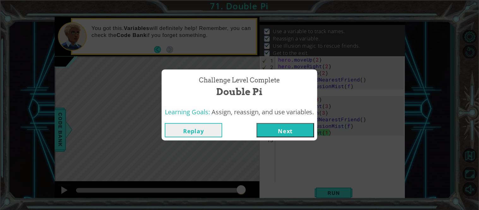
click at [296, 126] on button "Next" at bounding box center [285, 130] width 57 height 14
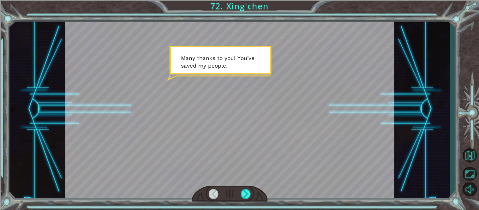
click at [238, 197] on div at bounding box center [230, 194] width 76 height 17
click at [245, 195] on div at bounding box center [246, 194] width 10 height 10
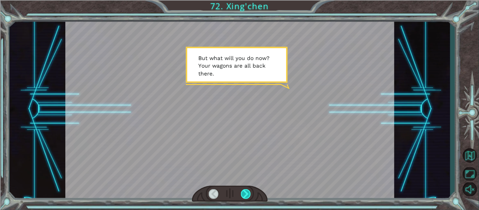
click at [245, 195] on div at bounding box center [246, 194] width 10 height 10
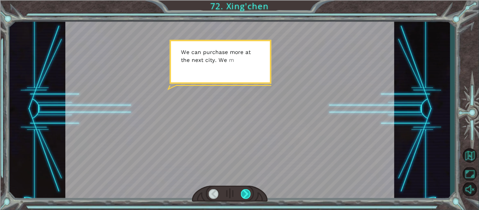
click at [245, 195] on div at bounding box center [246, 194] width 10 height 10
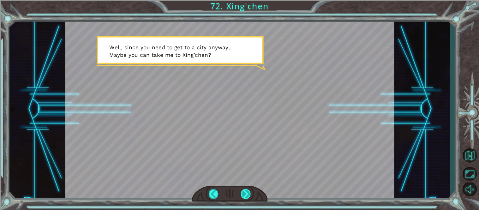
click at [245, 195] on div at bounding box center [246, 194] width 10 height 10
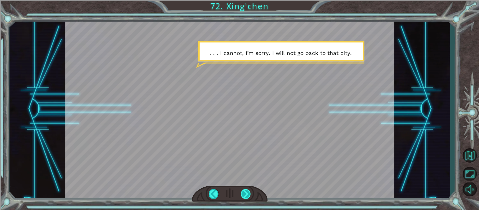
click at [246, 196] on div at bounding box center [246, 194] width 10 height 10
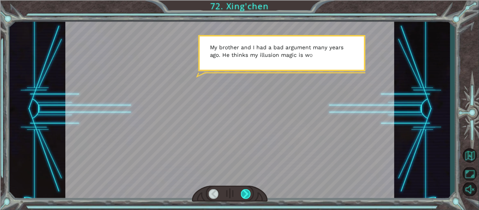
click at [246, 196] on div at bounding box center [246, 194] width 10 height 10
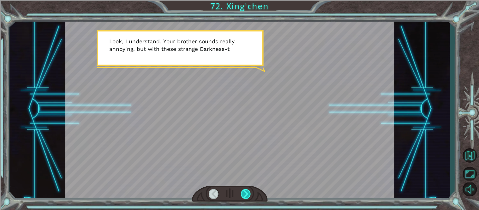
click at [246, 196] on div at bounding box center [246, 194] width 10 height 10
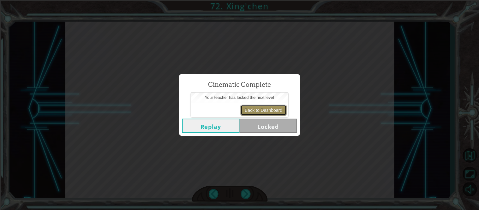
click at [270, 109] on button "Back to Dashboard" at bounding box center [263, 110] width 46 height 11
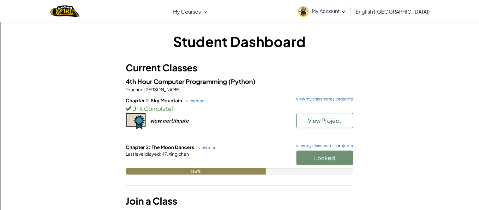
click at [204, 144] on h6 "Chapter 2: The Moon Dancers view map view my classmates' projects" at bounding box center [239, 147] width 227 height 7
click at [209, 148] on link "view map" at bounding box center [205, 147] width 21 height 5
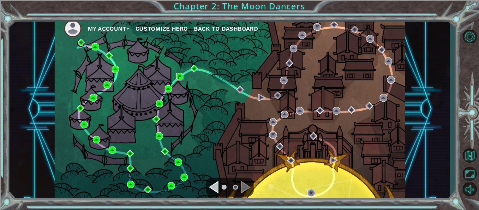
click at [180, 79] on img at bounding box center [179, 76] width 7 height 7
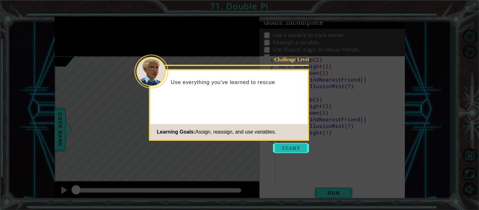
click at [289, 144] on button "Start" at bounding box center [291, 148] width 36 height 10
